Goal: Task Accomplishment & Management: Manage account settings

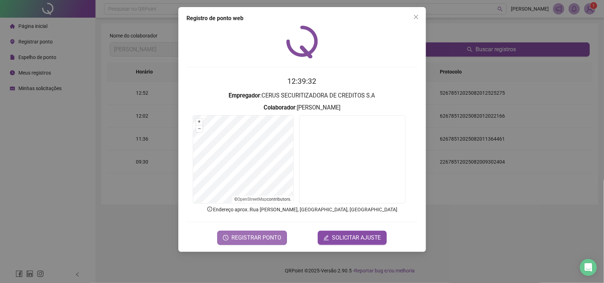
click at [258, 236] on span "REGISTRAR PONTO" at bounding box center [256, 238] width 50 height 8
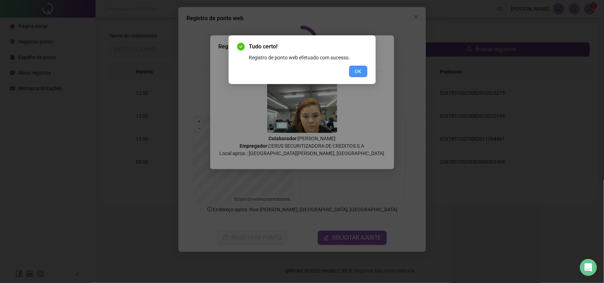
click at [358, 69] on span "OK" at bounding box center [358, 72] width 7 height 8
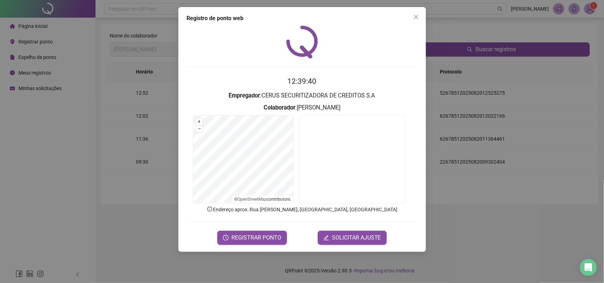
drag, startPoint x: 416, startPoint y: 18, endPoint x: 377, endPoint y: 36, distance: 42.6
click at [416, 18] on icon "close" at bounding box center [416, 17] width 6 height 6
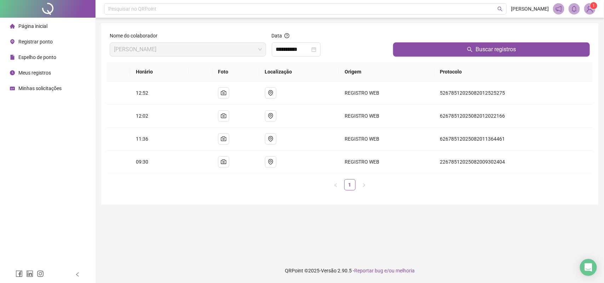
click at [54, 38] on li "Registrar ponto" at bounding box center [47, 42] width 92 height 14
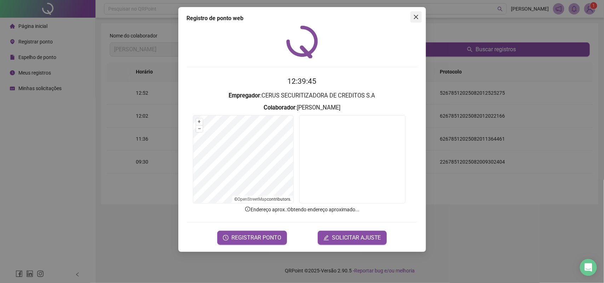
click at [418, 18] on icon "close" at bounding box center [416, 17] width 6 height 6
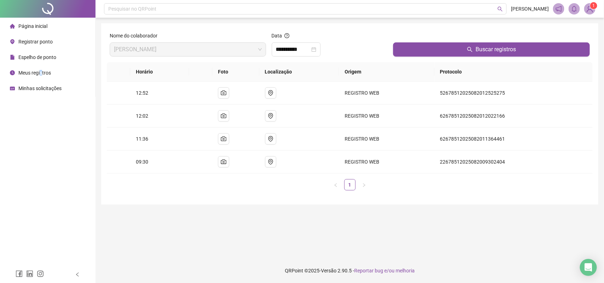
drag, startPoint x: 40, startPoint y: 72, endPoint x: 44, endPoint y: 74, distance: 4.6
click at [44, 74] on span "Meus registros" at bounding box center [34, 73] width 33 height 6
click at [23, 70] on span "Meus registros" at bounding box center [34, 73] width 33 height 6
click at [34, 75] on span "Meus registros" at bounding box center [34, 73] width 33 height 6
click at [277, 48] on input "**********" at bounding box center [293, 49] width 34 height 8
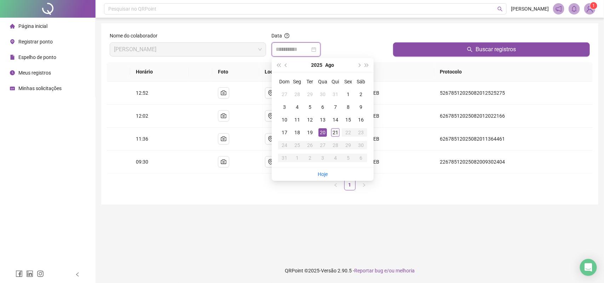
type input "**********"
click at [333, 133] on div "21" at bounding box center [335, 132] width 8 height 8
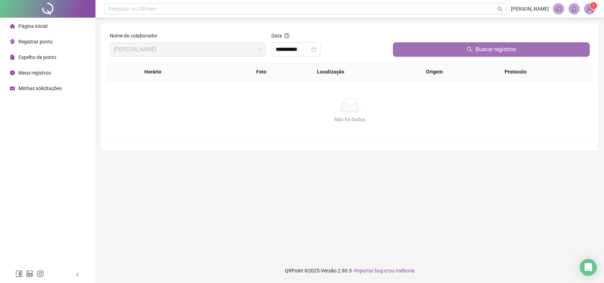
click at [445, 52] on button "Buscar registros" at bounding box center [491, 49] width 197 height 14
